Goal: Find specific page/section: Find specific page/section

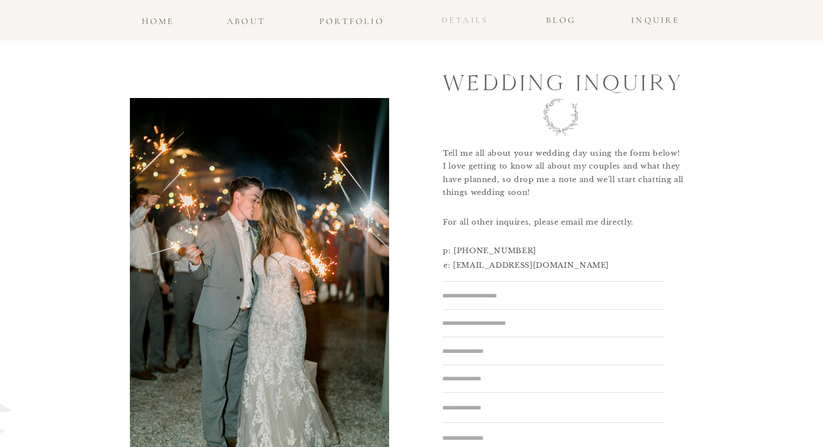
click at [465, 24] on h3 "details" at bounding box center [464, 20] width 59 height 16
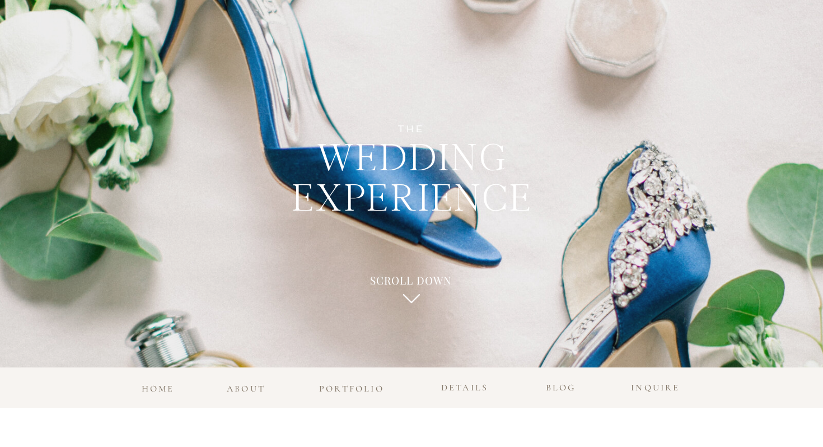
click at [452, 385] on h3 "details" at bounding box center [464, 388] width 59 height 16
click at [555, 385] on h3 "blog" at bounding box center [560, 385] width 36 height 10
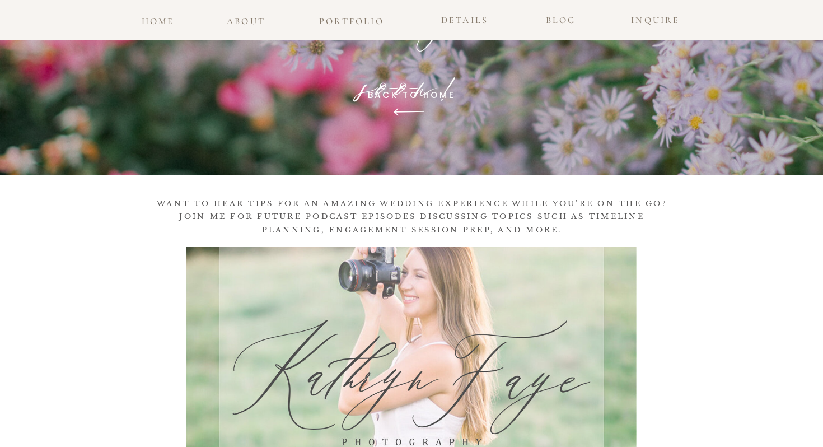
scroll to position [167, 0]
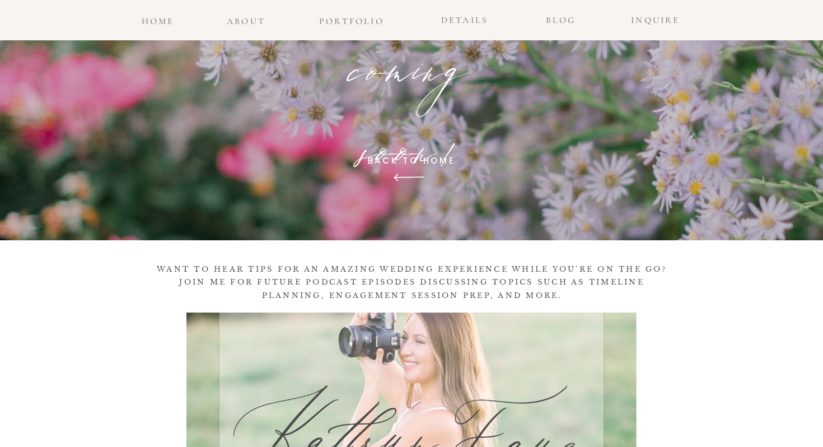
click at [406, 71] on p "coming soon!" at bounding box center [411, 52] width 236 height 37
click at [418, 172] on icon at bounding box center [409, 177] width 44 height 40
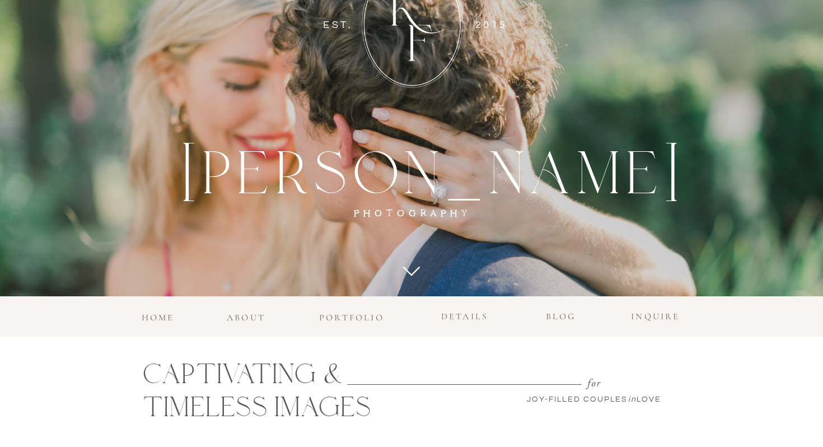
scroll to position [200, 0]
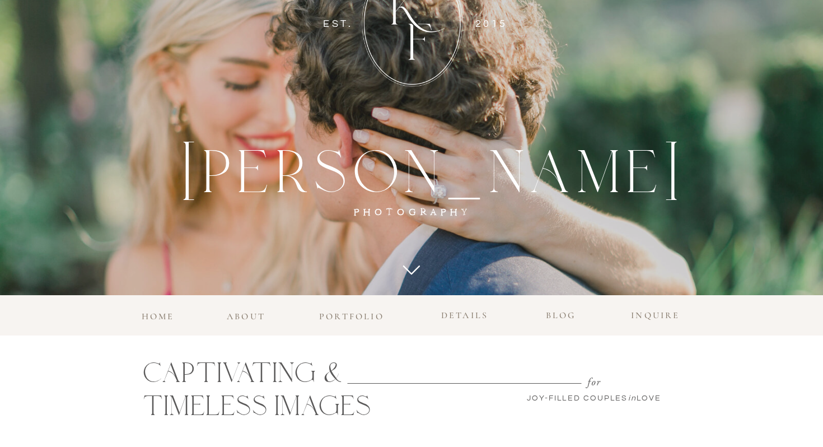
click at [164, 315] on h3 "home" at bounding box center [157, 313] width 37 height 10
click at [642, 314] on h3 "INQUIRE" at bounding box center [655, 312] width 57 height 10
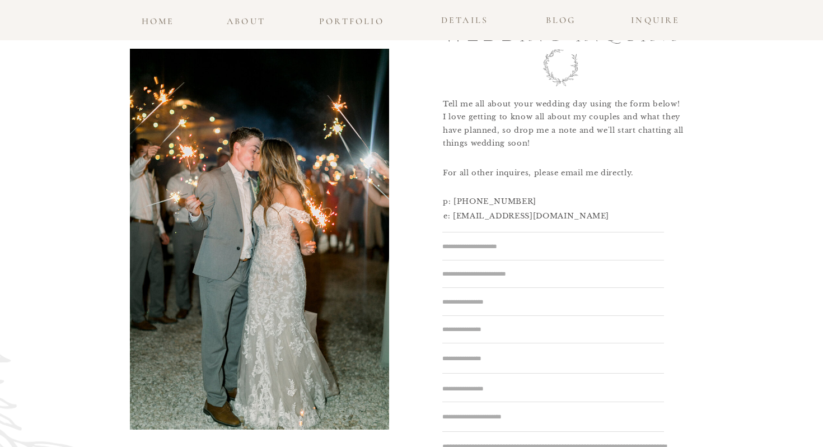
scroll to position [52, 0]
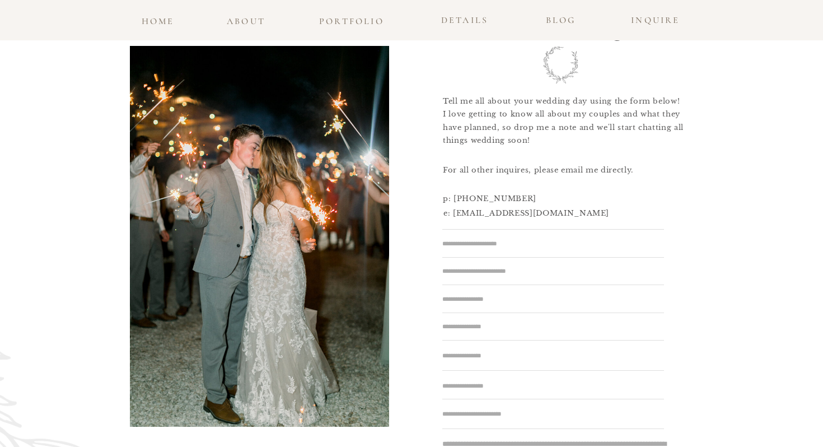
click at [552, 242] on textarea at bounding box center [585, 244] width 287 height 12
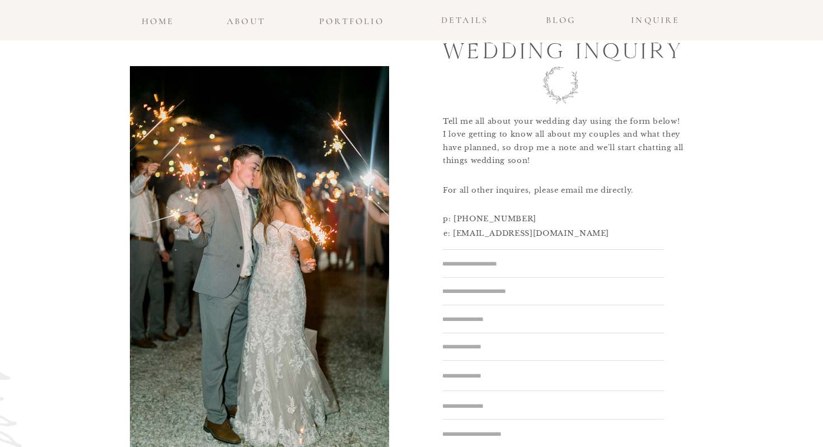
scroll to position [0, 0]
